Goal: Task Accomplishment & Management: Manage account settings

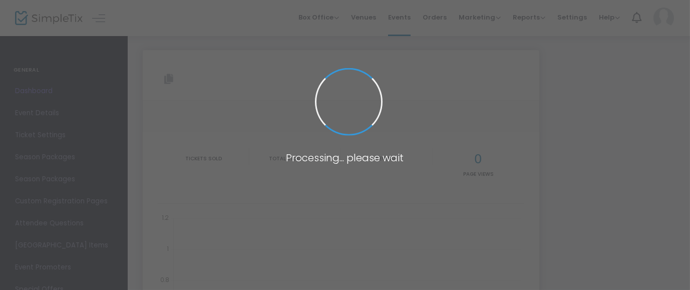
type input "[URL][DOMAIN_NAME]"
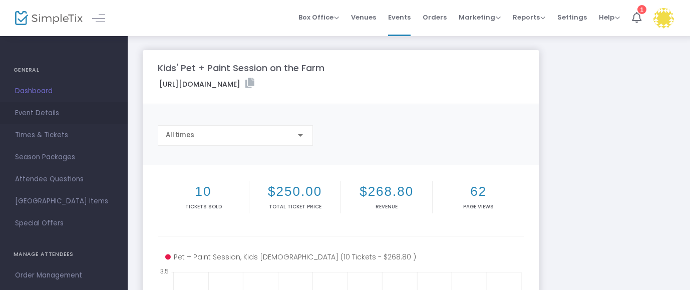
click at [48, 106] on link "Event Details" at bounding box center [64, 113] width 128 height 22
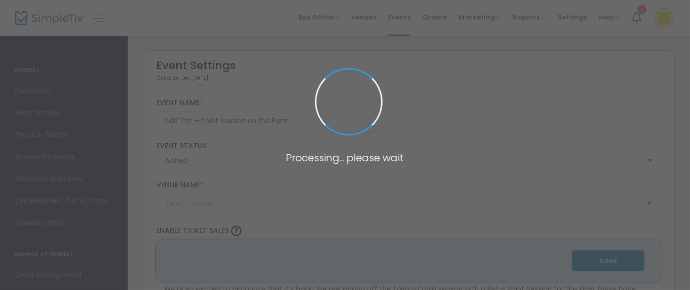
type input "Agape Farm of Watha"
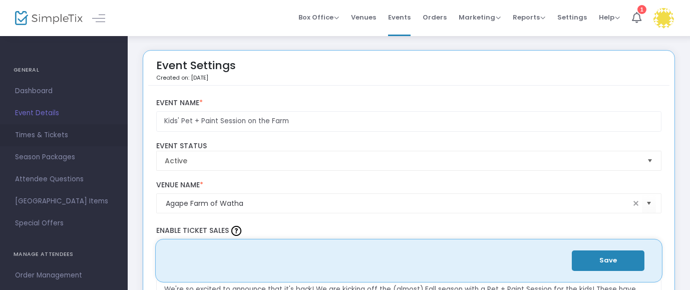
click at [47, 136] on span "Times & Tickets" at bounding box center [64, 135] width 98 height 13
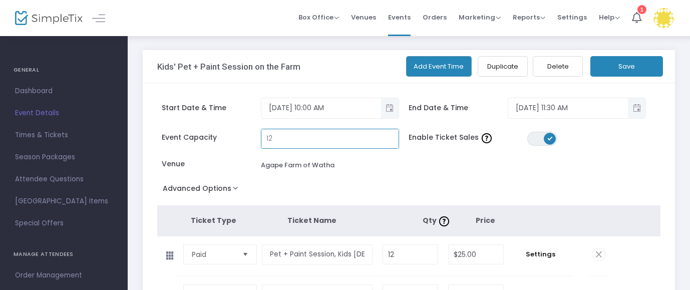
click at [279, 141] on input "12" at bounding box center [329, 138] width 137 height 19
type input "10"
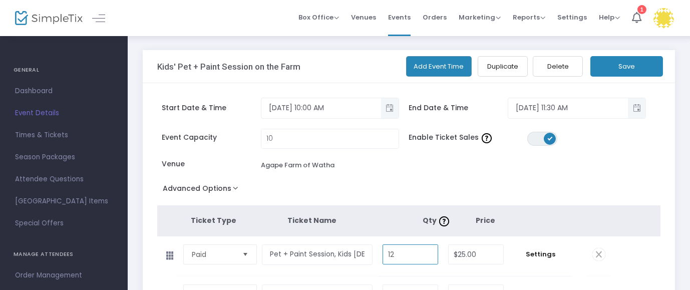
click at [396, 252] on input "12" at bounding box center [410, 254] width 55 height 19
type input "10"
click at [618, 63] on button "Save" at bounding box center [626, 66] width 73 height 21
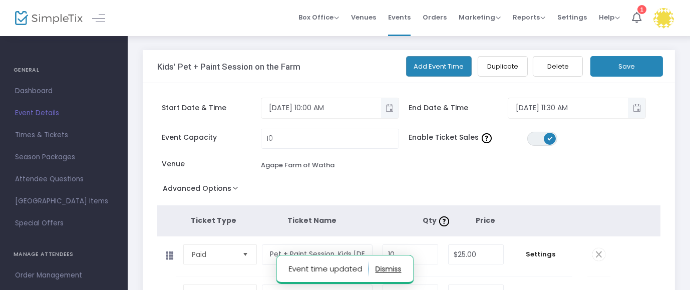
scroll to position [63, 0]
